Goal: Find specific page/section: Find specific page/section

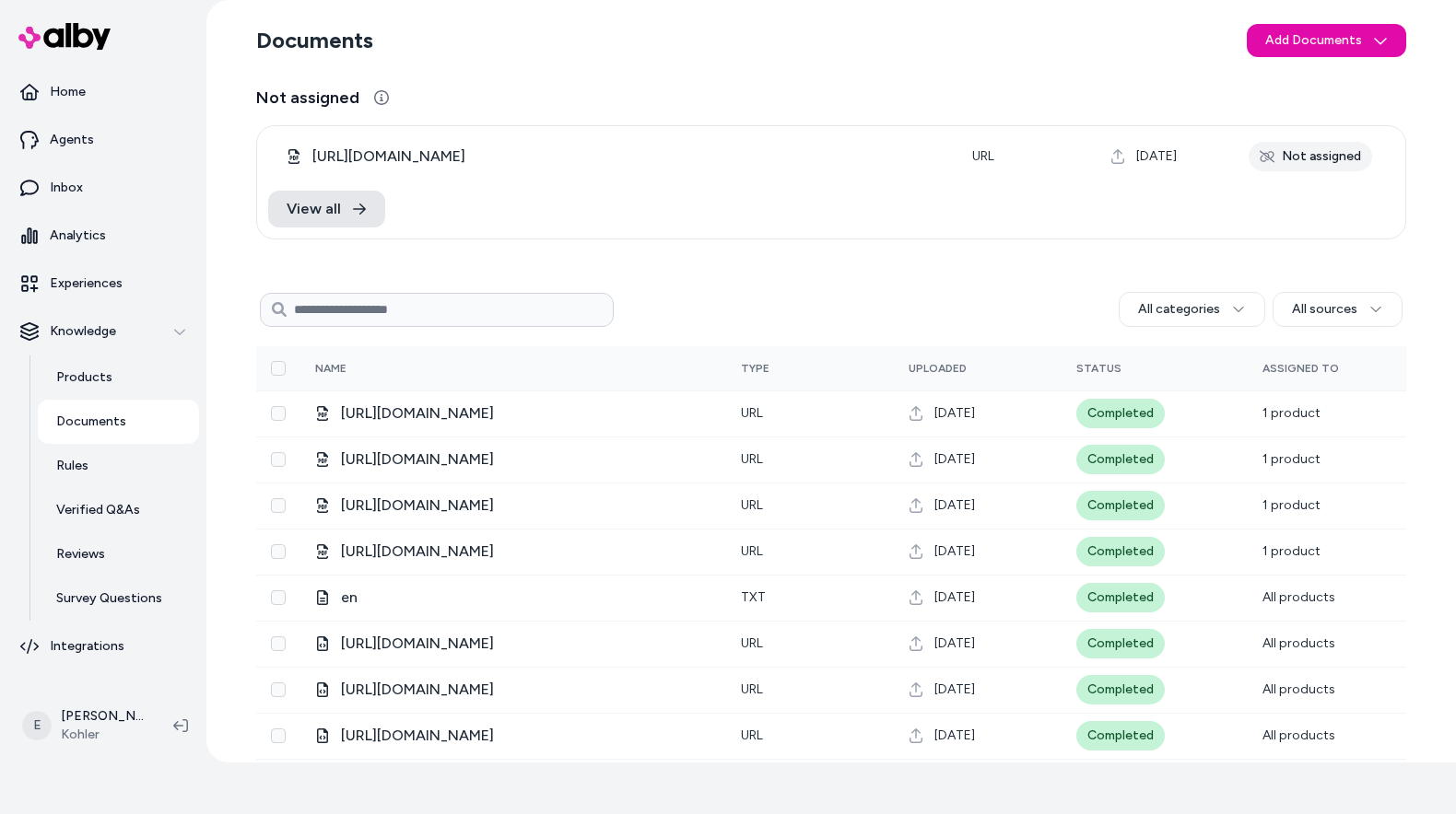
scroll to position [84, 0]
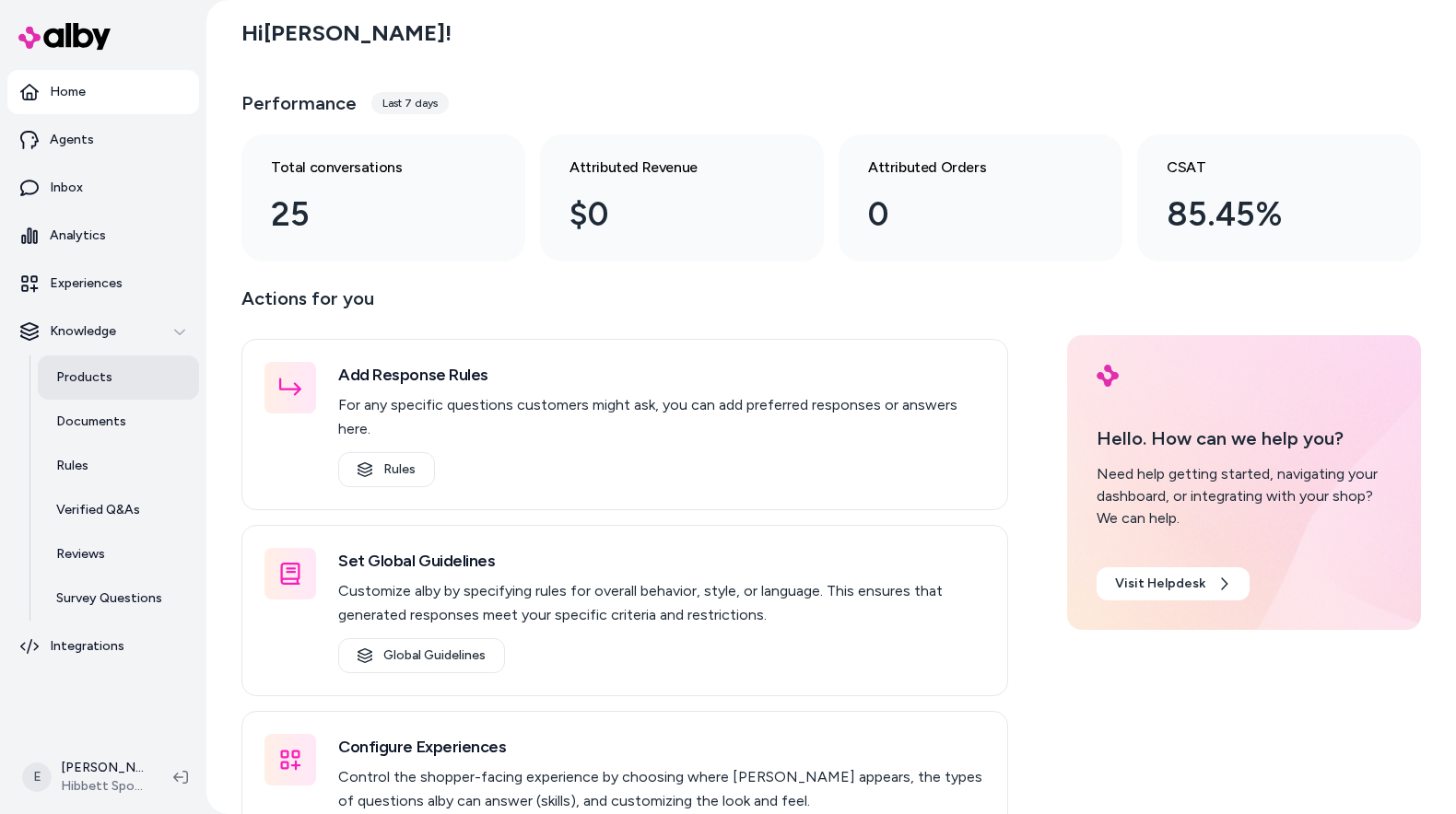
click at [104, 377] on p "Products" at bounding box center [84, 377] width 56 height 18
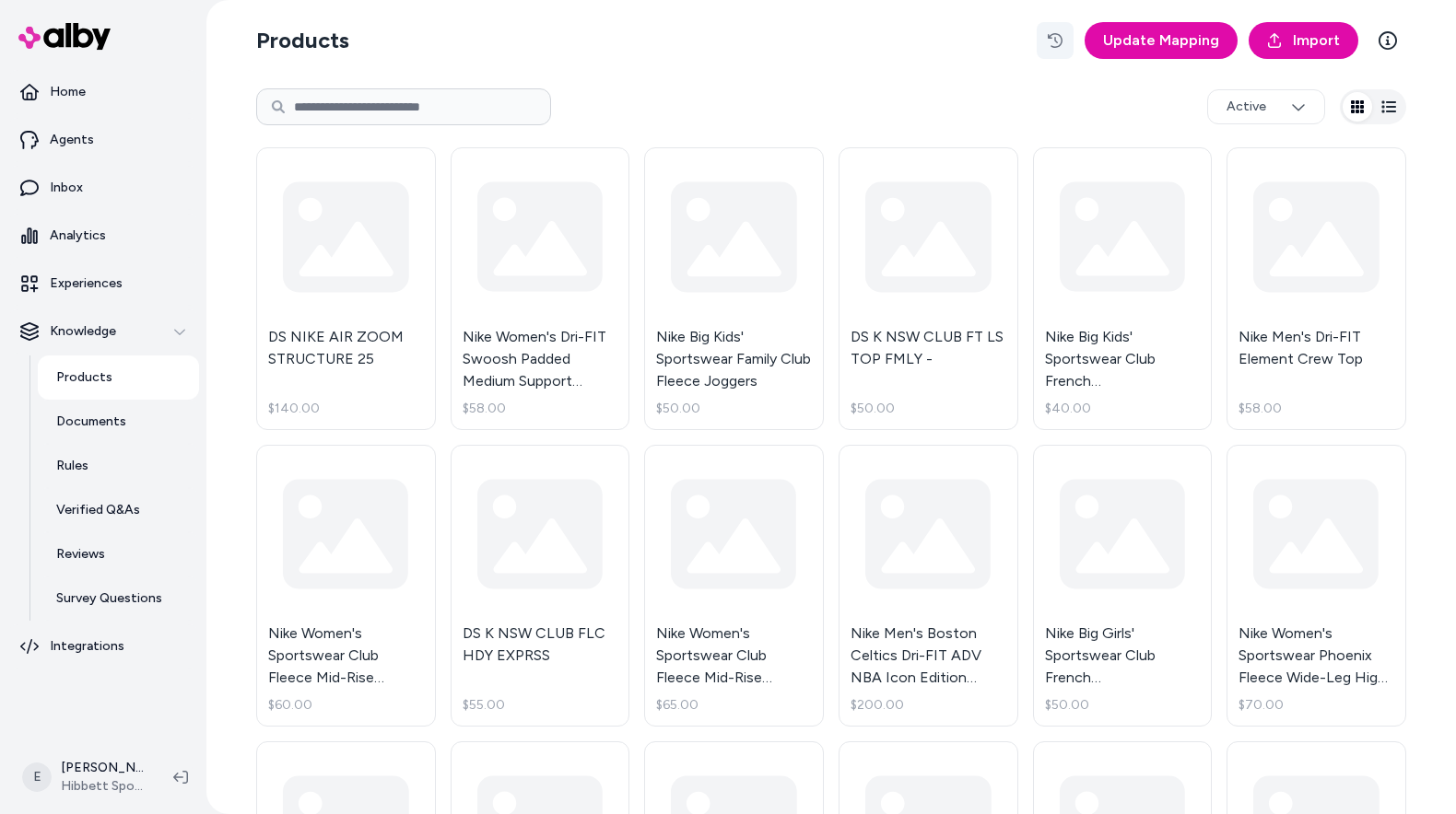
click at [1063, 40] on icon "button" at bounding box center [1054, 40] width 14 height 14
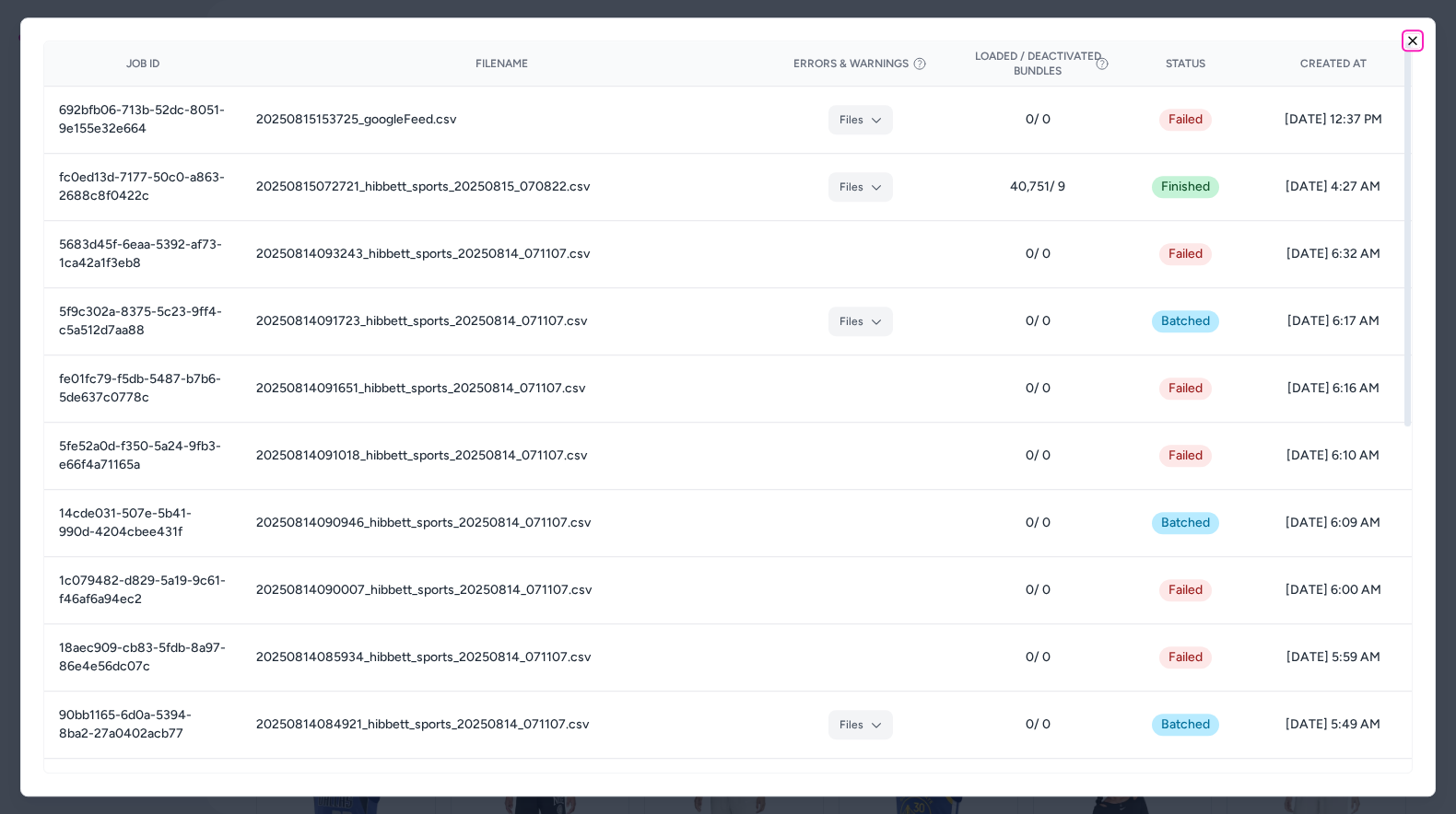
click at [1414, 39] on icon "button" at bounding box center [1412, 40] width 14 height 14
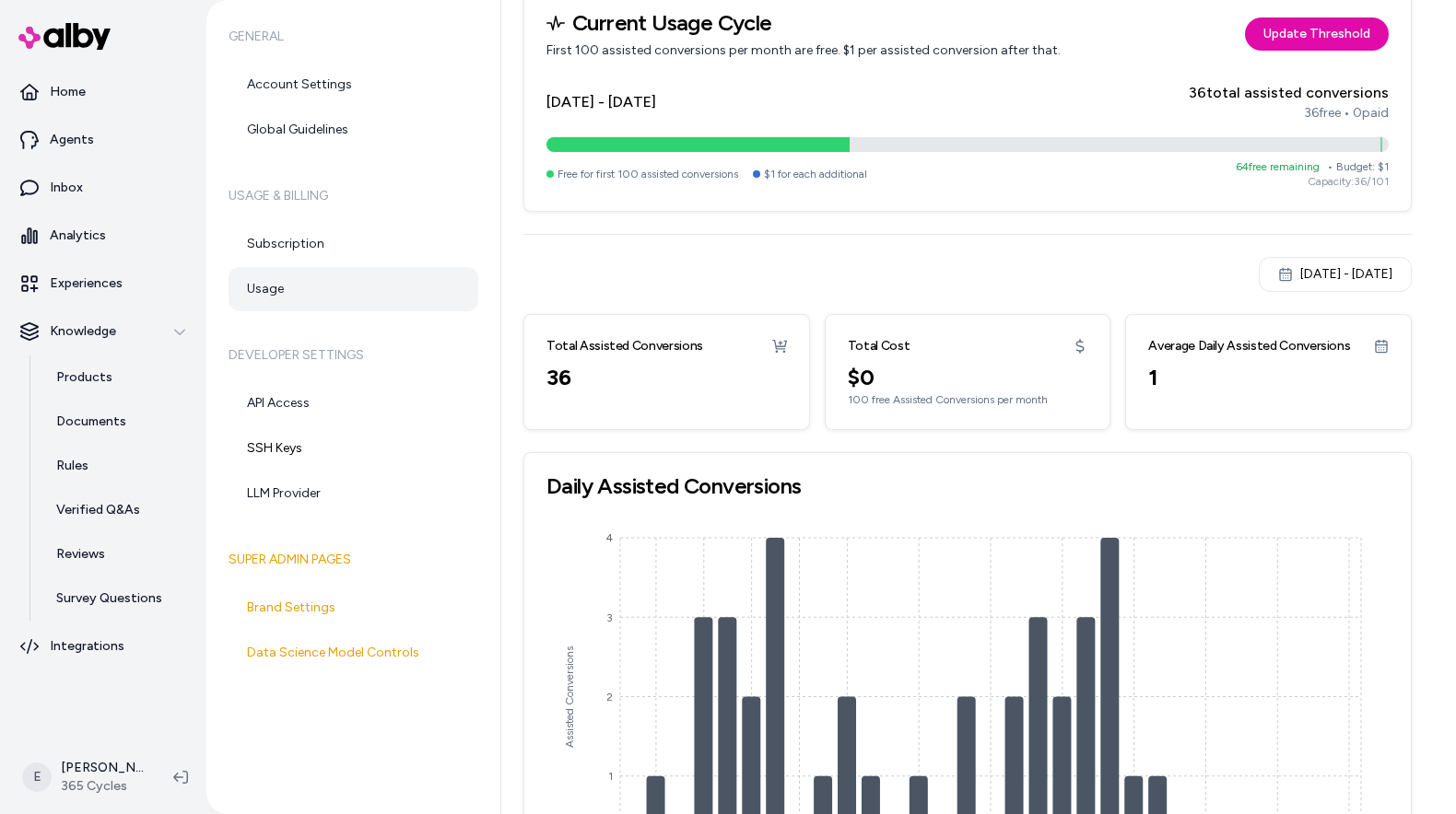
scroll to position [215, 0]
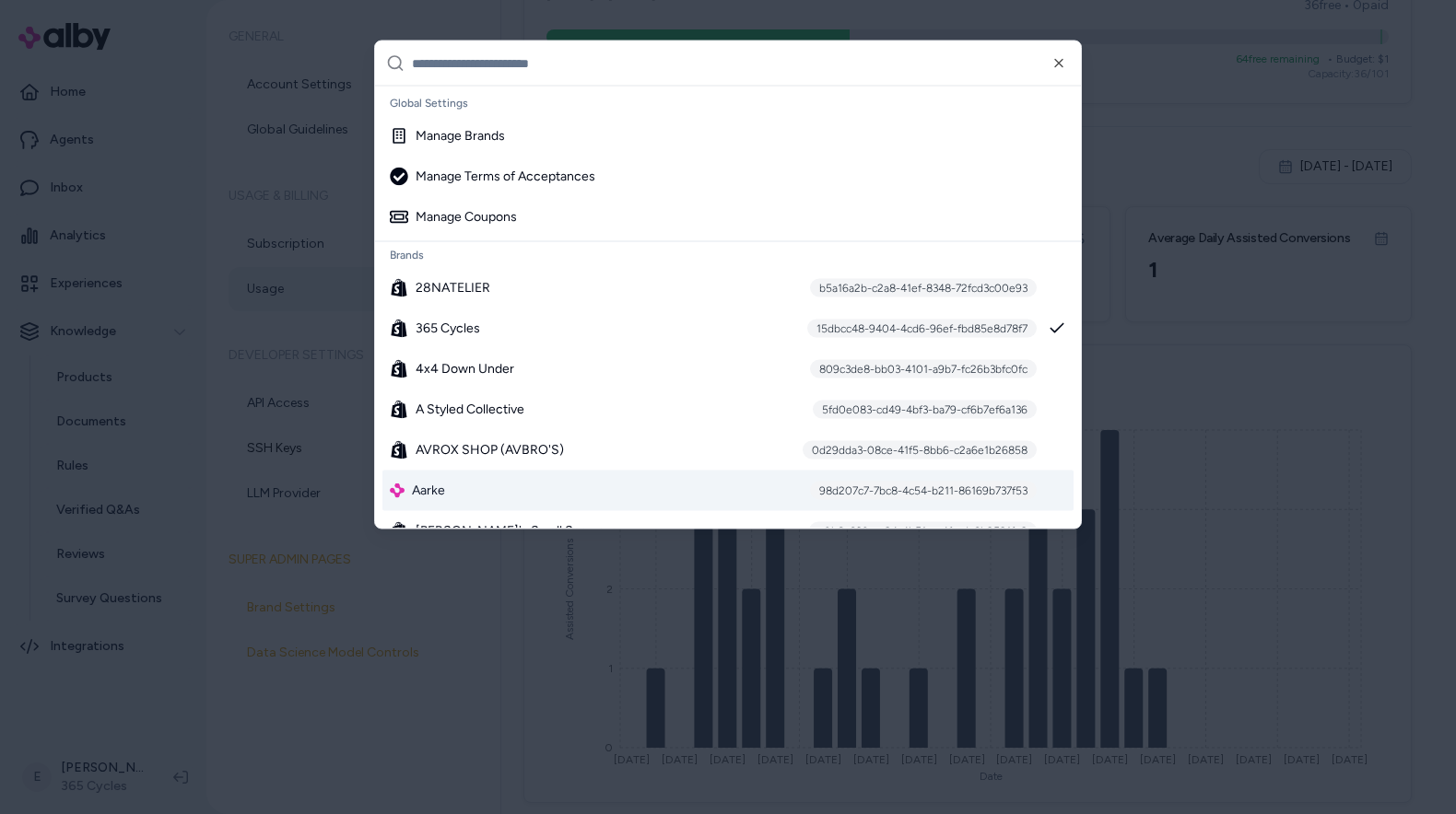
click at [516, 483] on div "Aarke 98d207c7-7bc8-4c54-b211-86169b737f53" at bounding box center [728, 490] width 691 height 40
